Goal: Information Seeking & Learning: Learn about a topic

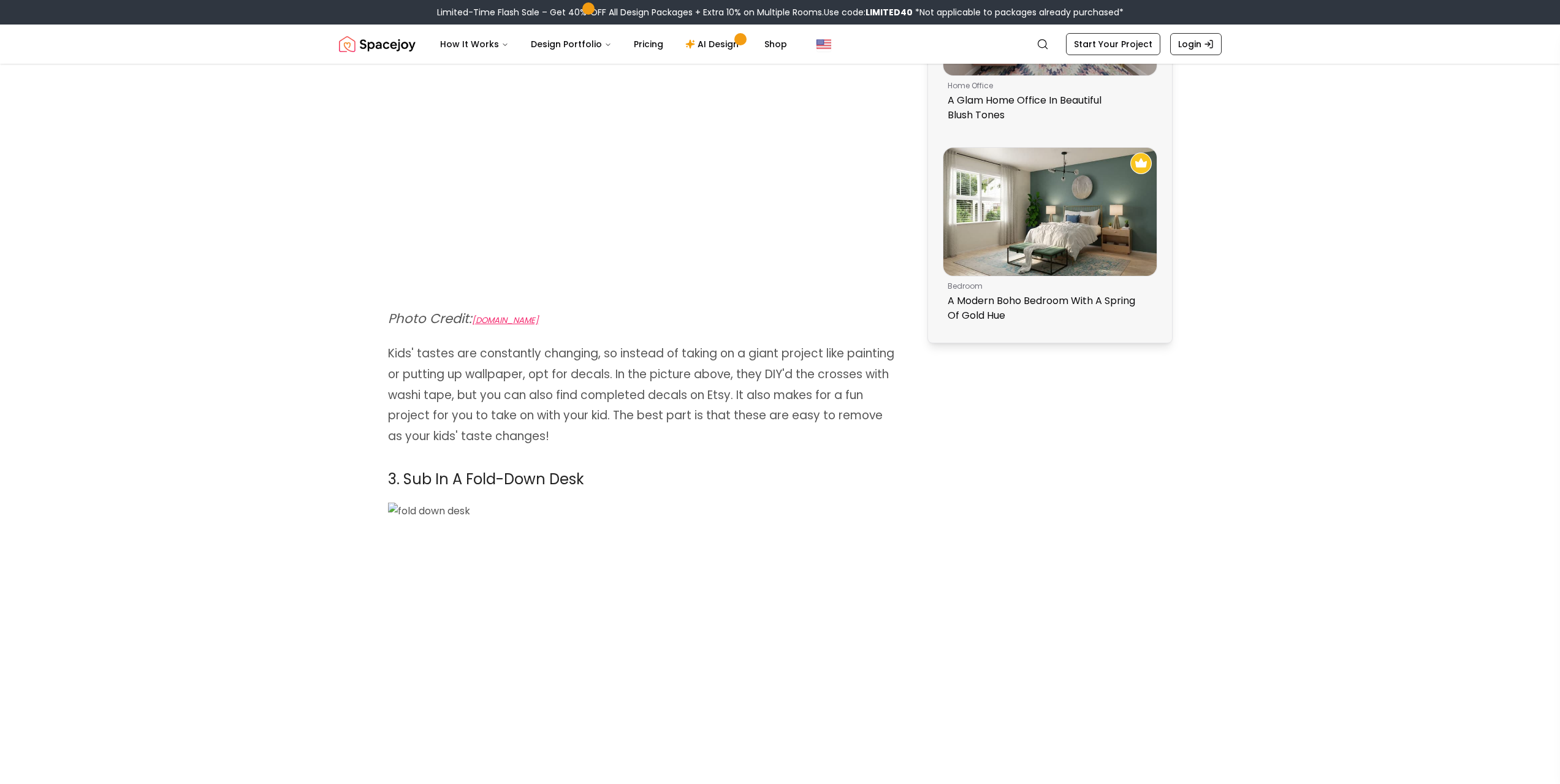
scroll to position [1103, 0]
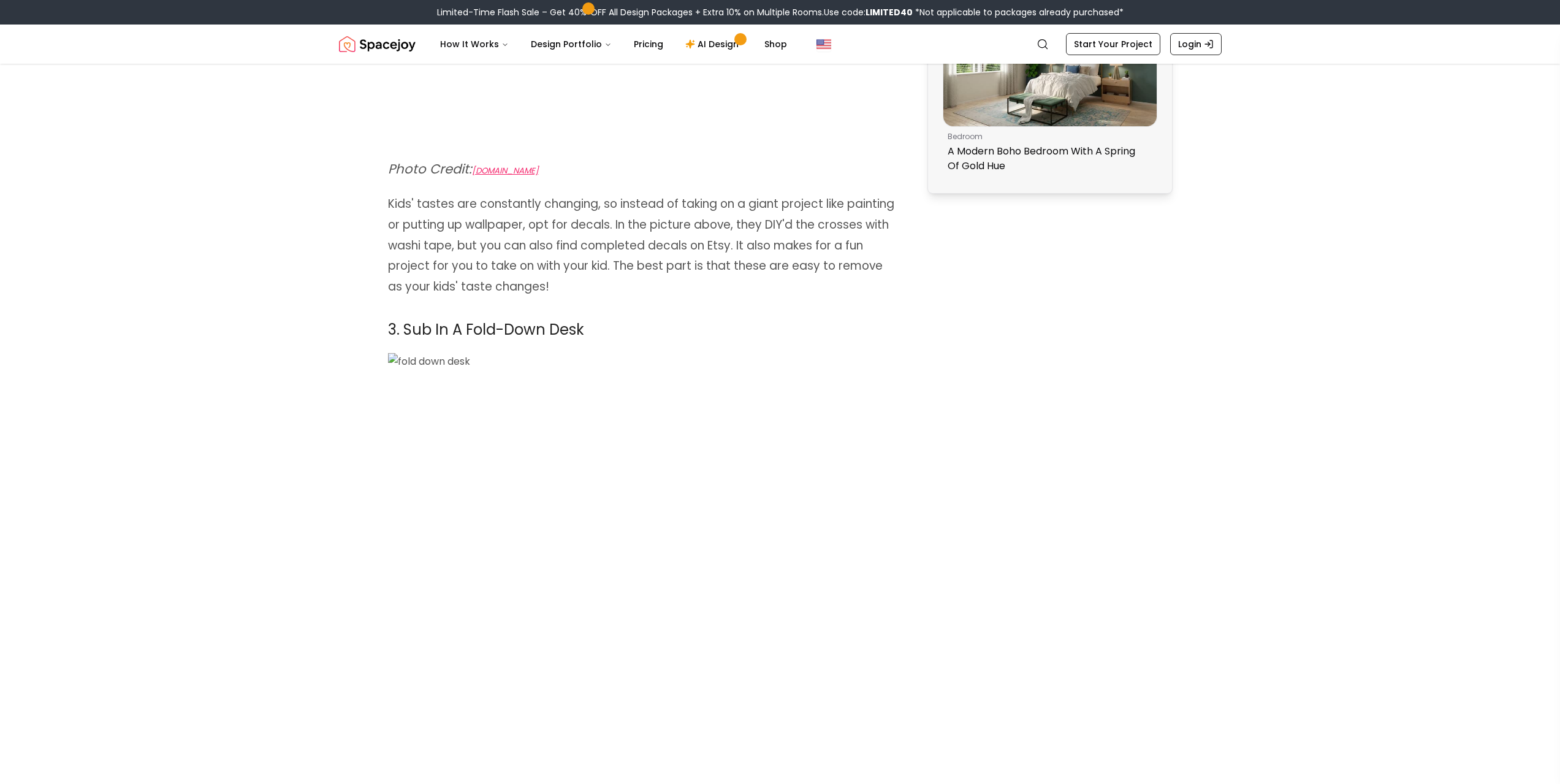
click at [455, 369] on img at bounding box center [633, 598] width 490 height 490
click at [455, 366] on img at bounding box center [633, 598] width 490 height 490
click at [455, 364] on img at bounding box center [633, 598] width 490 height 490
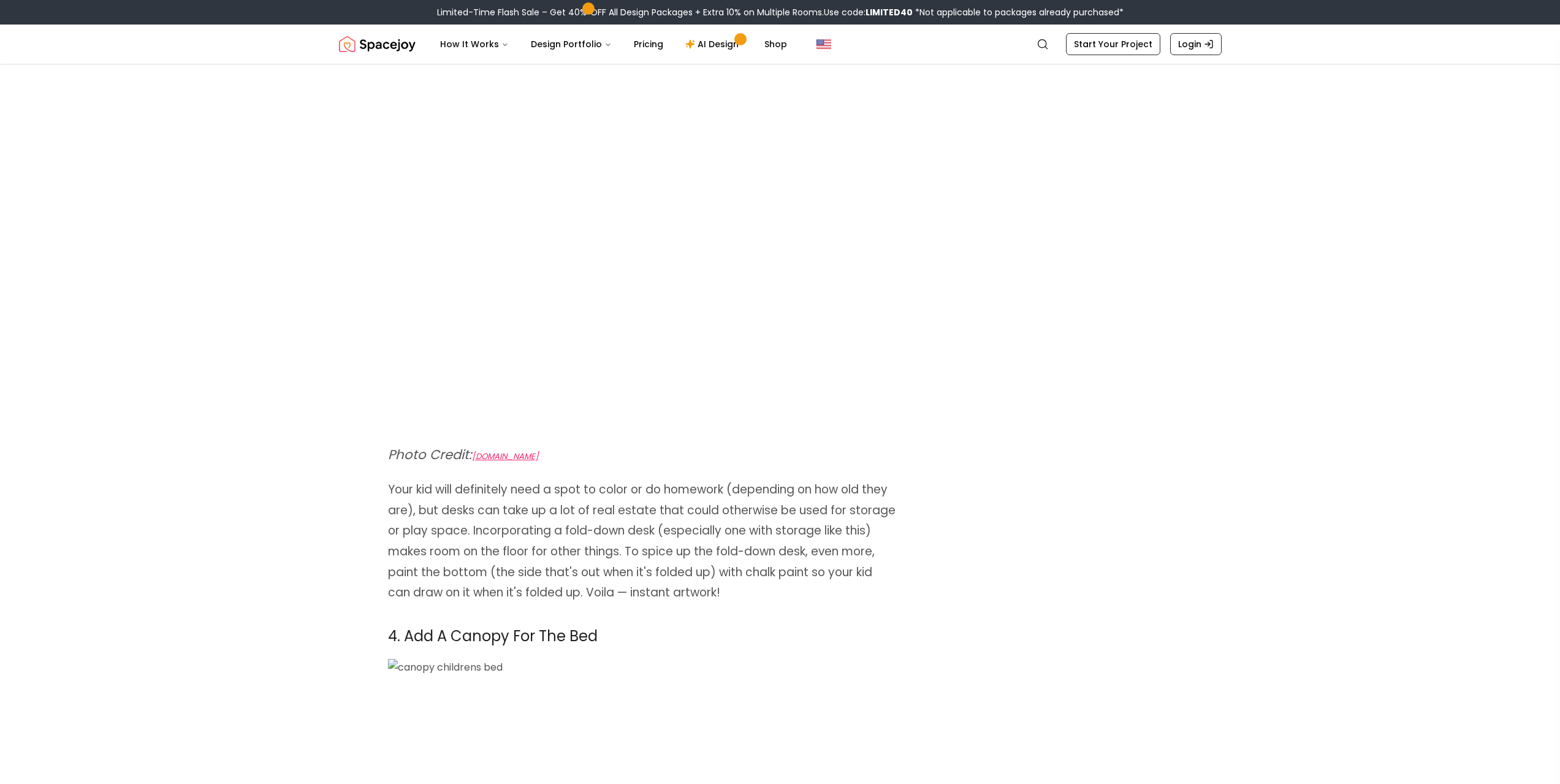
scroll to position [1655, 0]
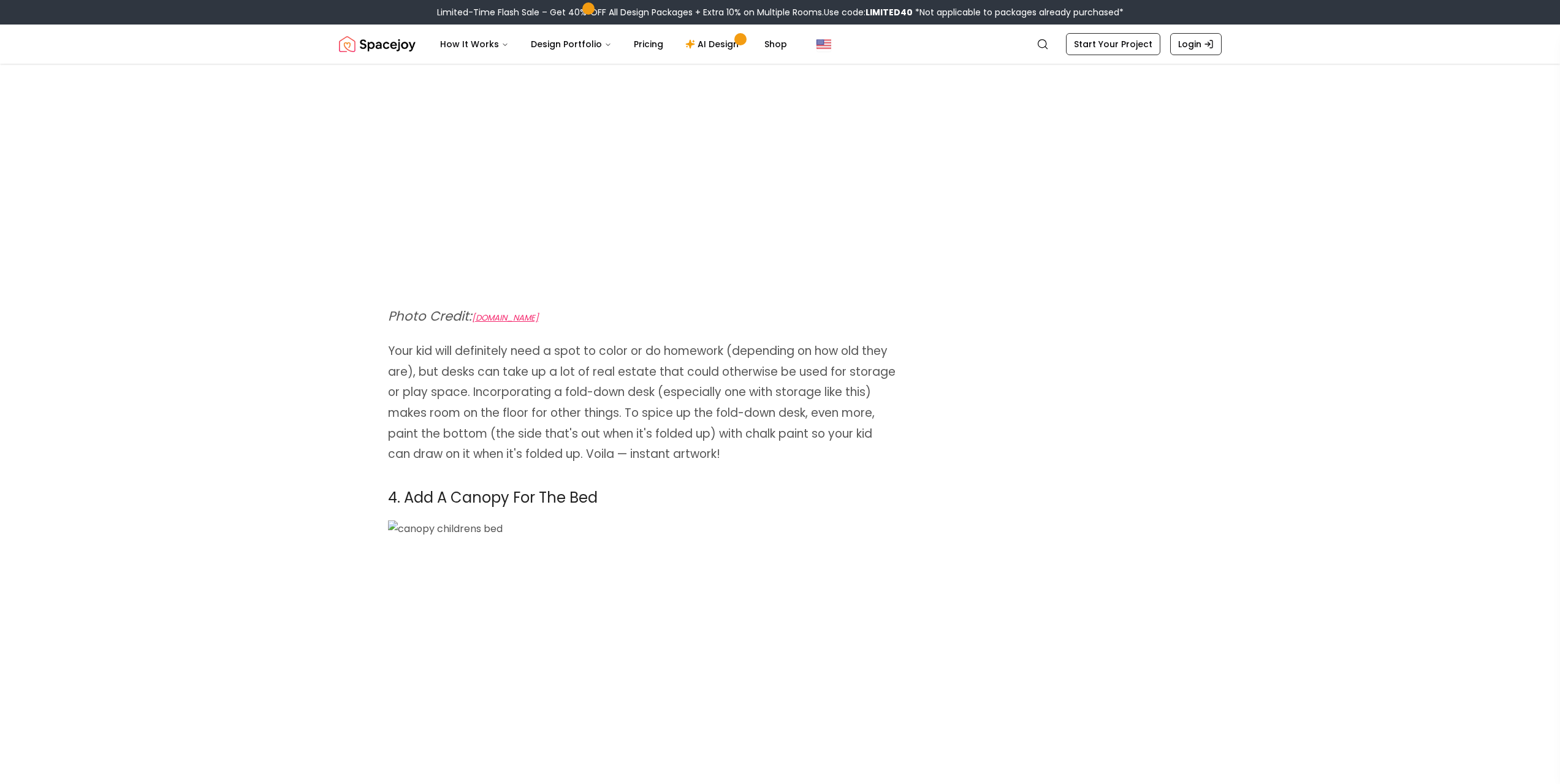
click at [558, 423] on p "Your kid will definitely need a spot to color or do homework (depending on how …" at bounding box center [642, 403] width 507 height 124
click at [492, 412] on span "Your kid will definitely need a spot to color or do homework (depending on how …" at bounding box center [642, 403] width 507 height 119
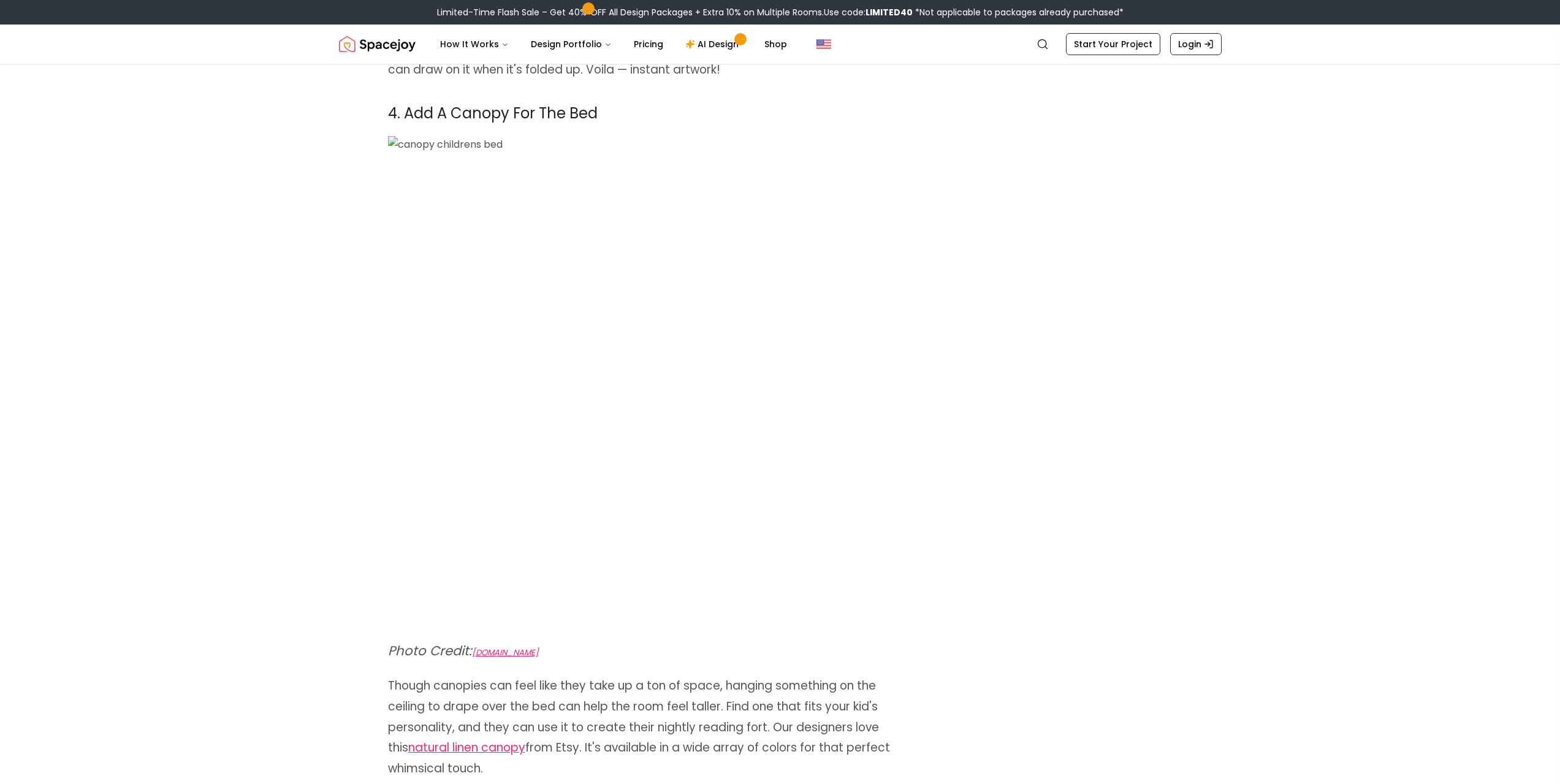
scroll to position [2207, 0]
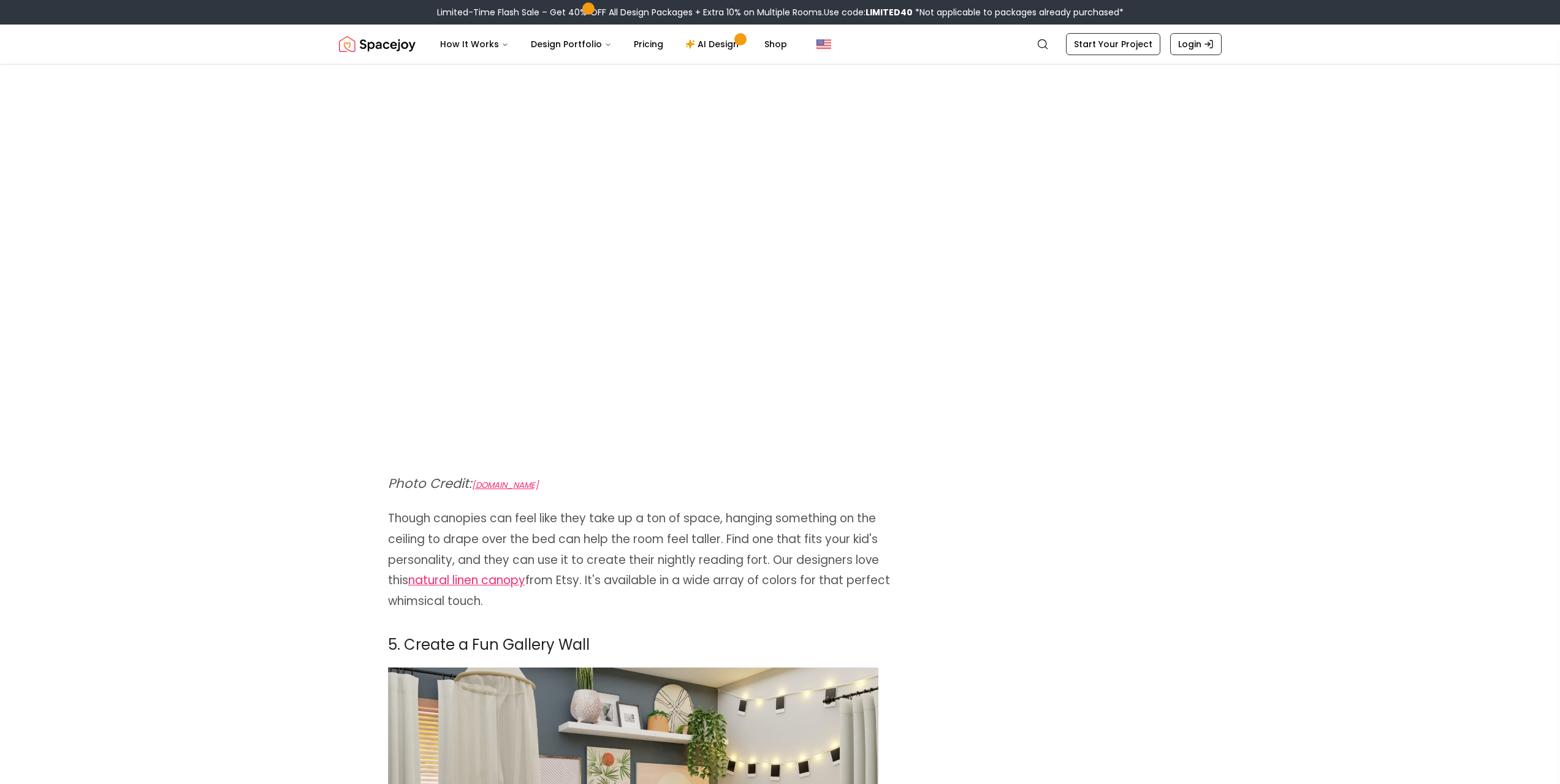
click at [530, 412] on img at bounding box center [633, 214] width 490 height 490
